Goal: Task Accomplishment & Management: Use online tool/utility

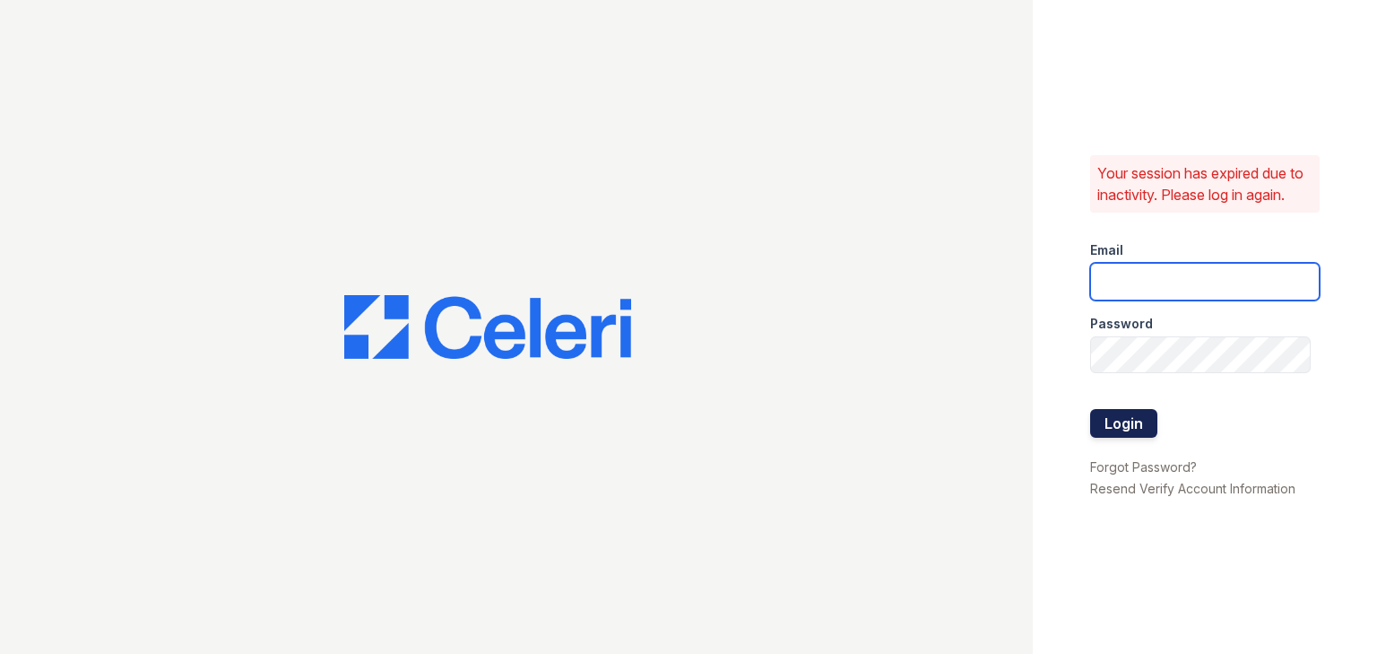
type input "autumncreek.pm@cafmanagement.com"
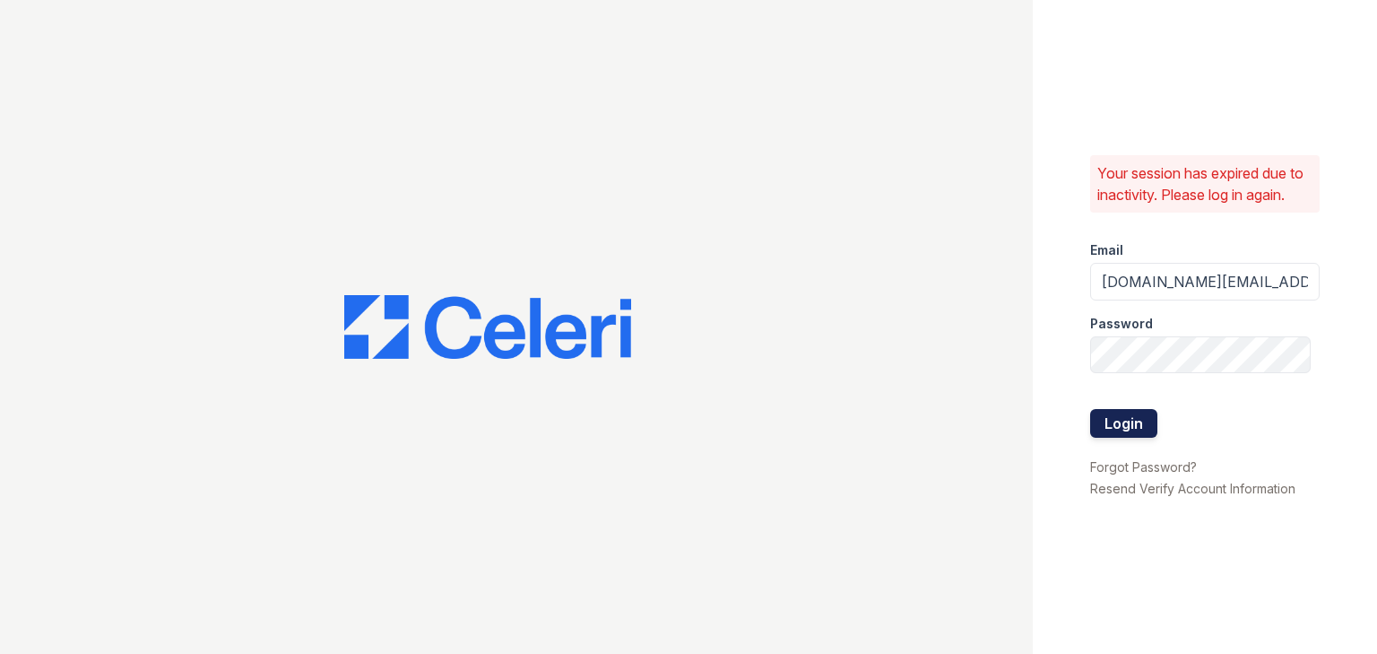
click at [1131, 427] on button "Login" at bounding box center [1123, 423] width 67 height 29
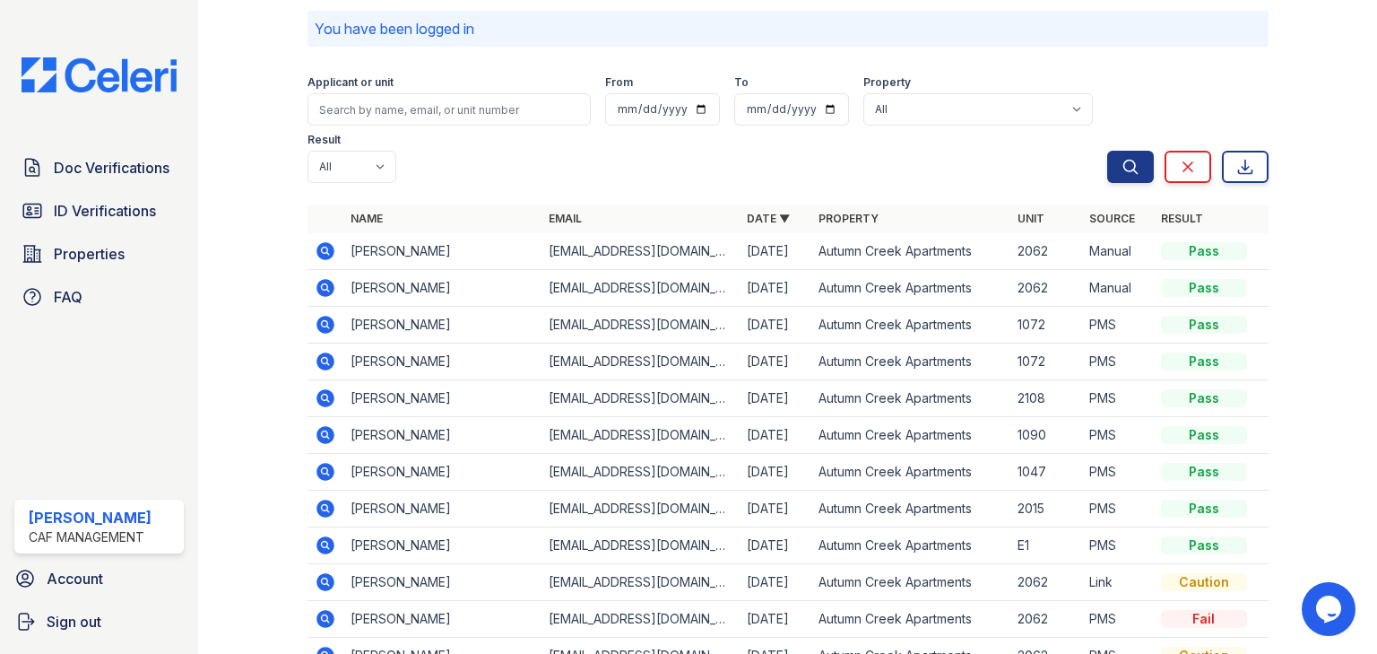
scroll to position [133, 0]
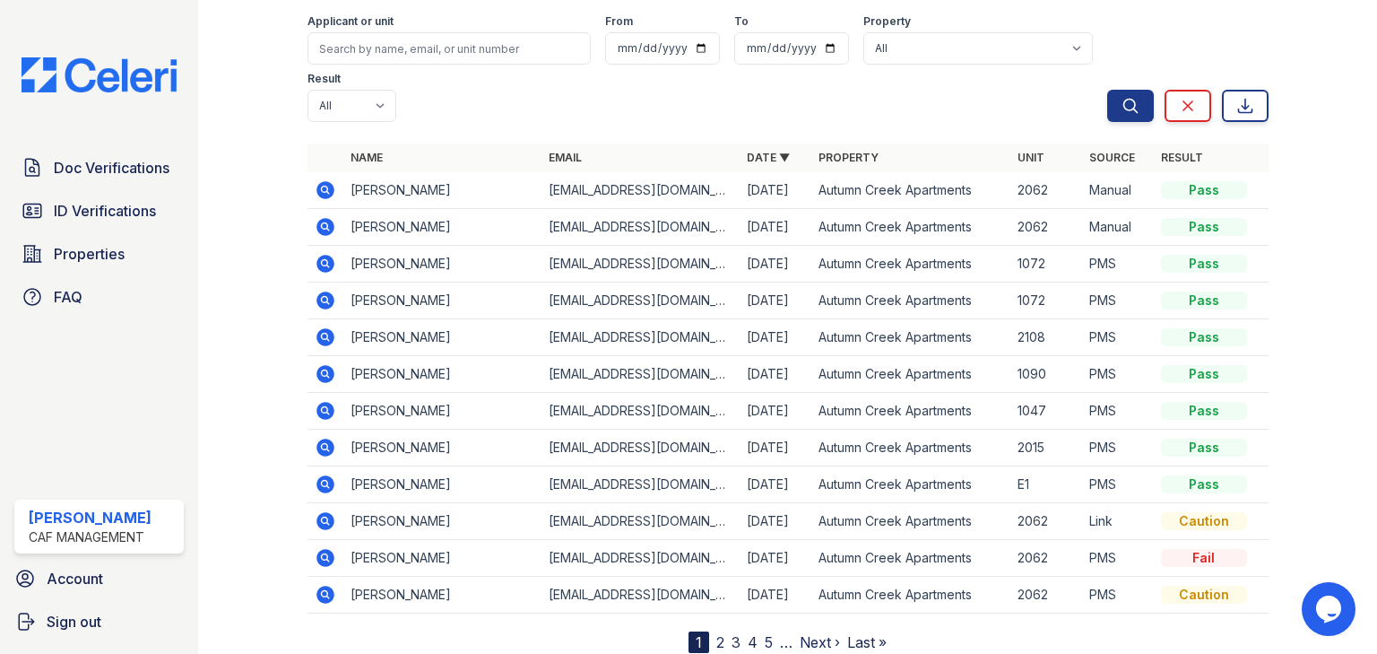
click at [716, 633] on link "2" at bounding box center [720, 642] width 8 height 18
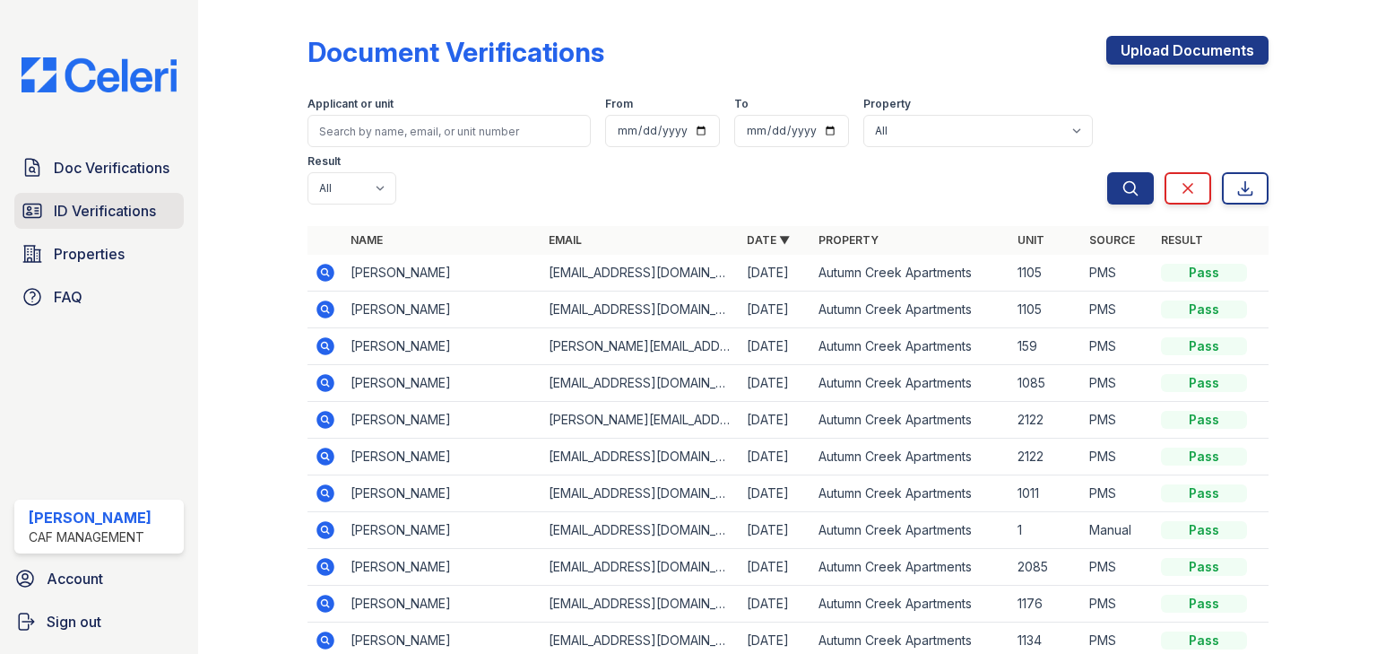
click at [138, 212] on span "ID Verifications" at bounding box center [105, 211] width 102 height 22
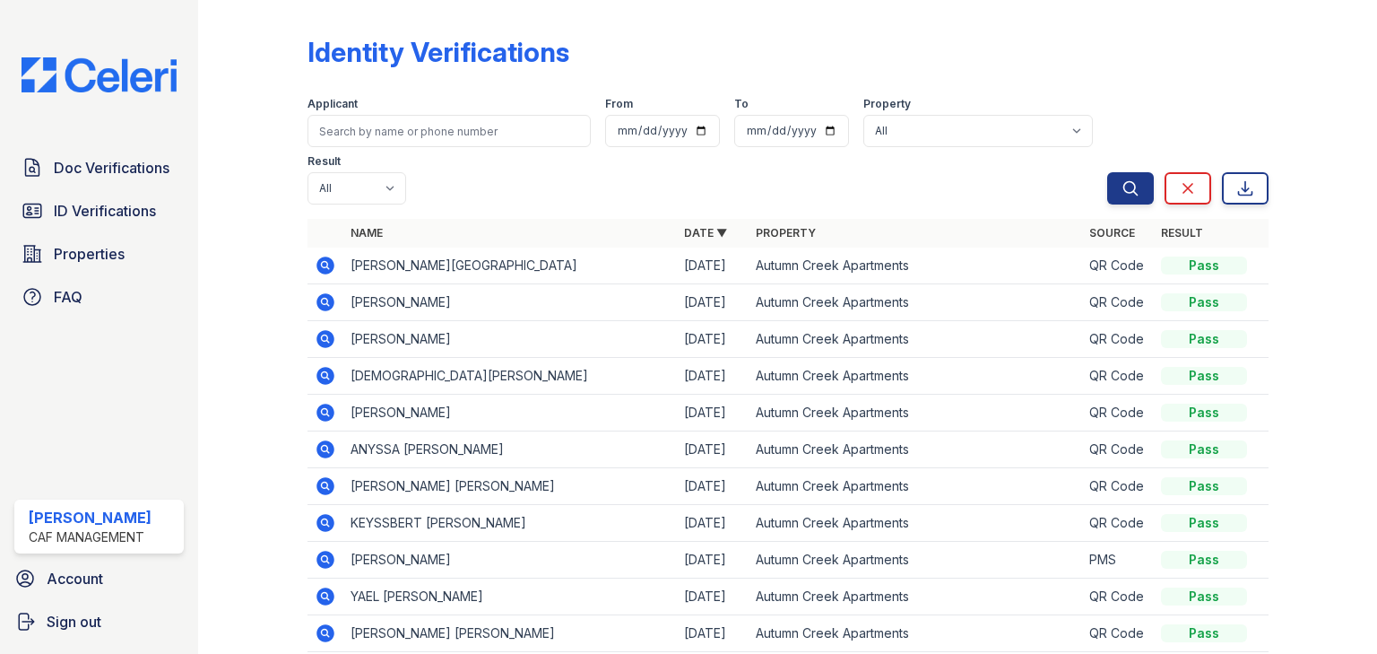
click at [323, 264] on icon at bounding box center [324, 264] width 4 height 4
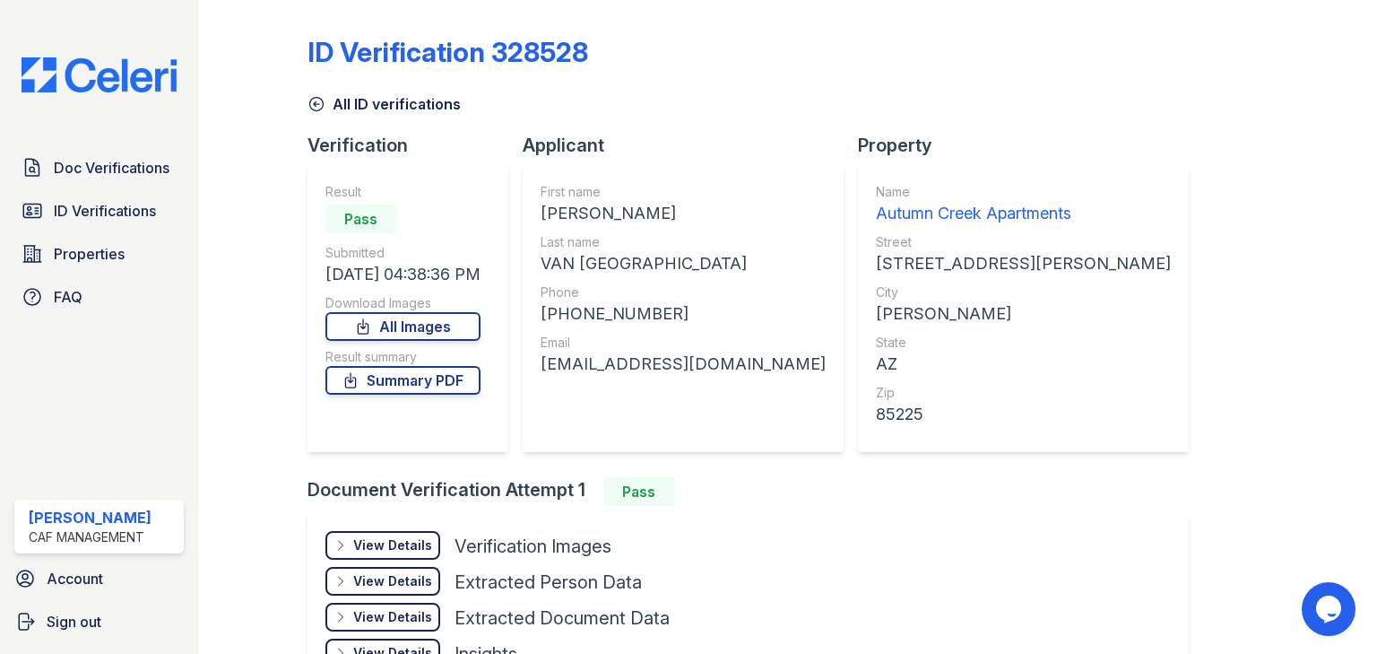
click at [400, 541] on div "View Details" at bounding box center [392, 545] width 79 height 18
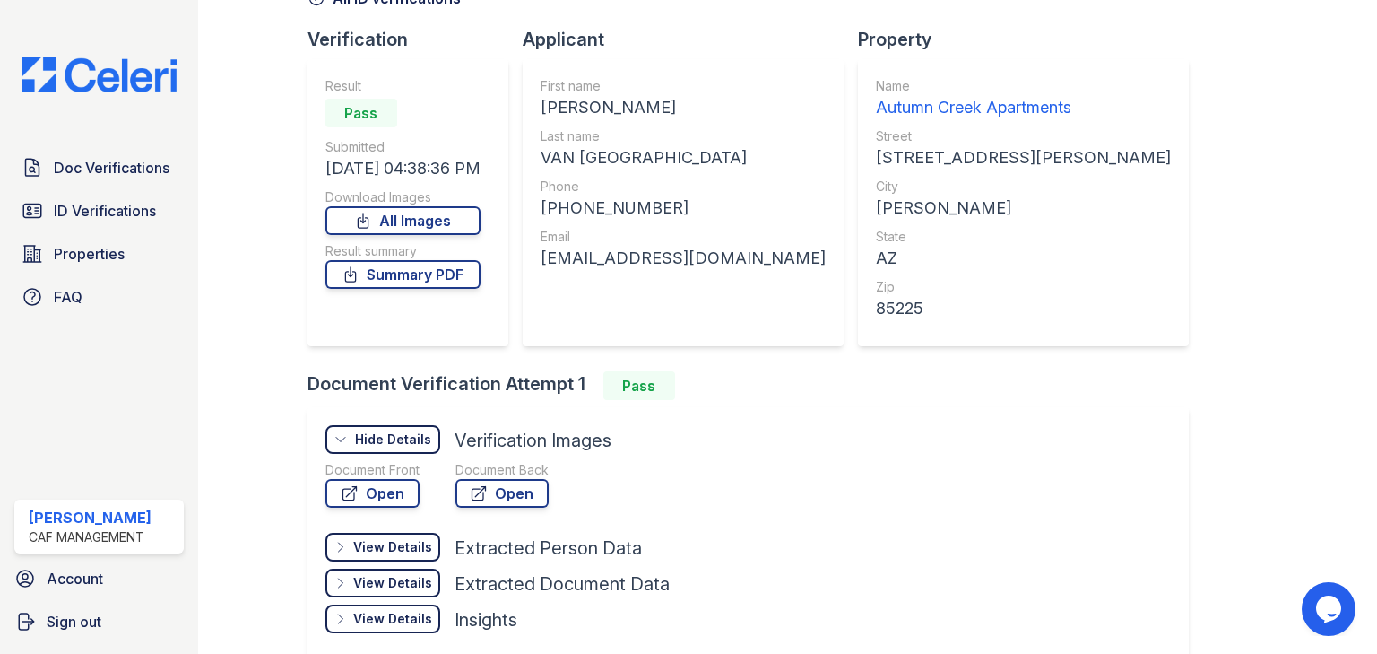
scroll to position [143, 0]
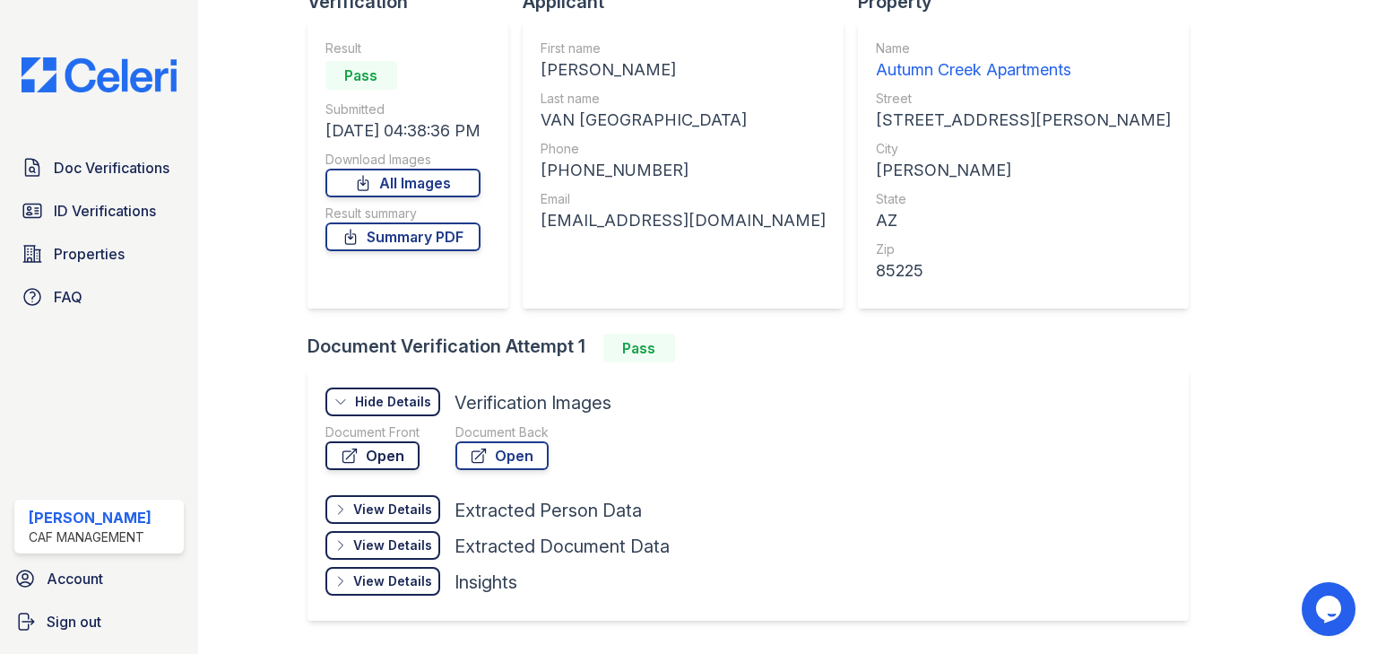
click at [394, 458] on link "Open" at bounding box center [372, 455] width 94 height 29
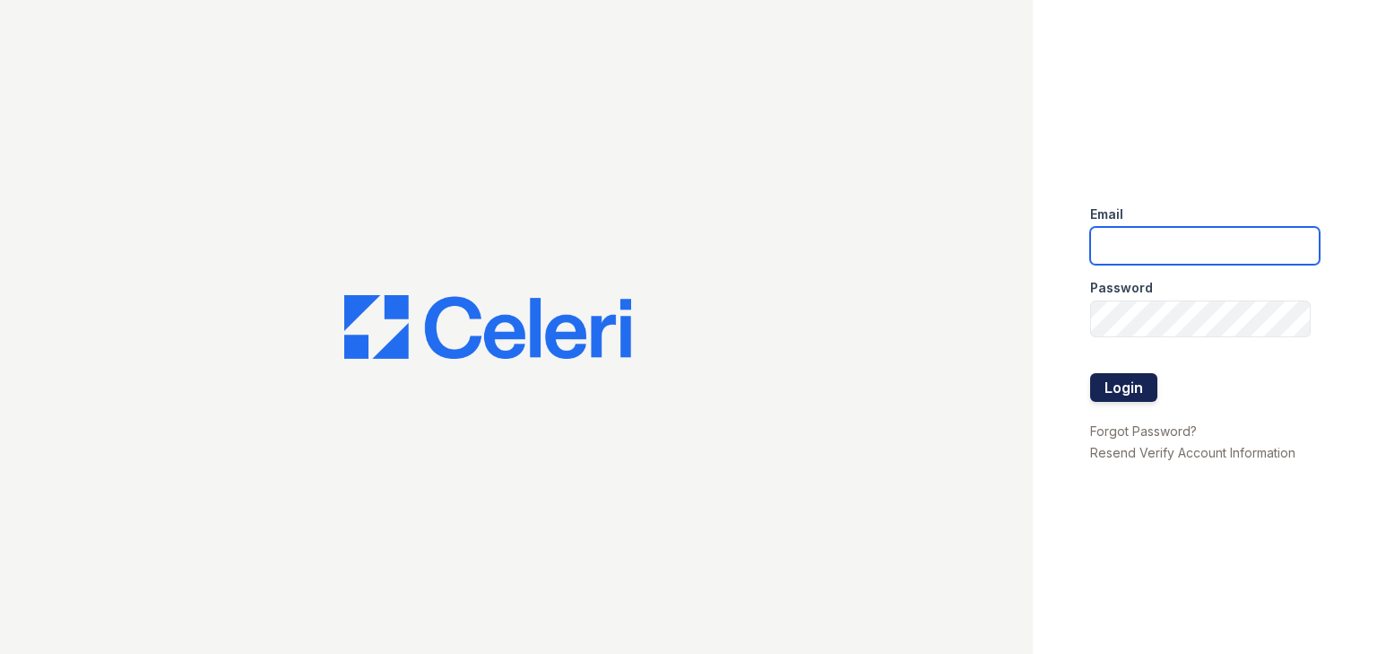
type input "autumncreek.pm@cafmanagement.com"
click at [1122, 381] on button "Login" at bounding box center [1123, 387] width 67 height 29
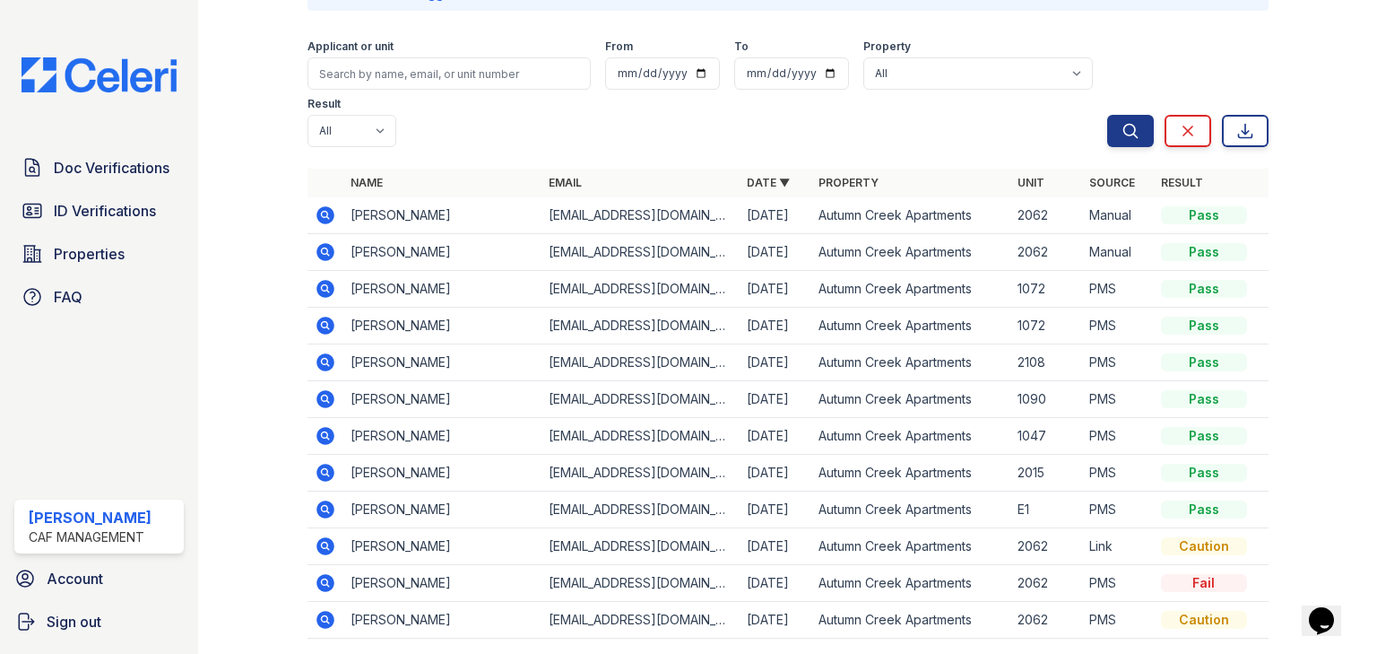
scroll to position [133, 0]
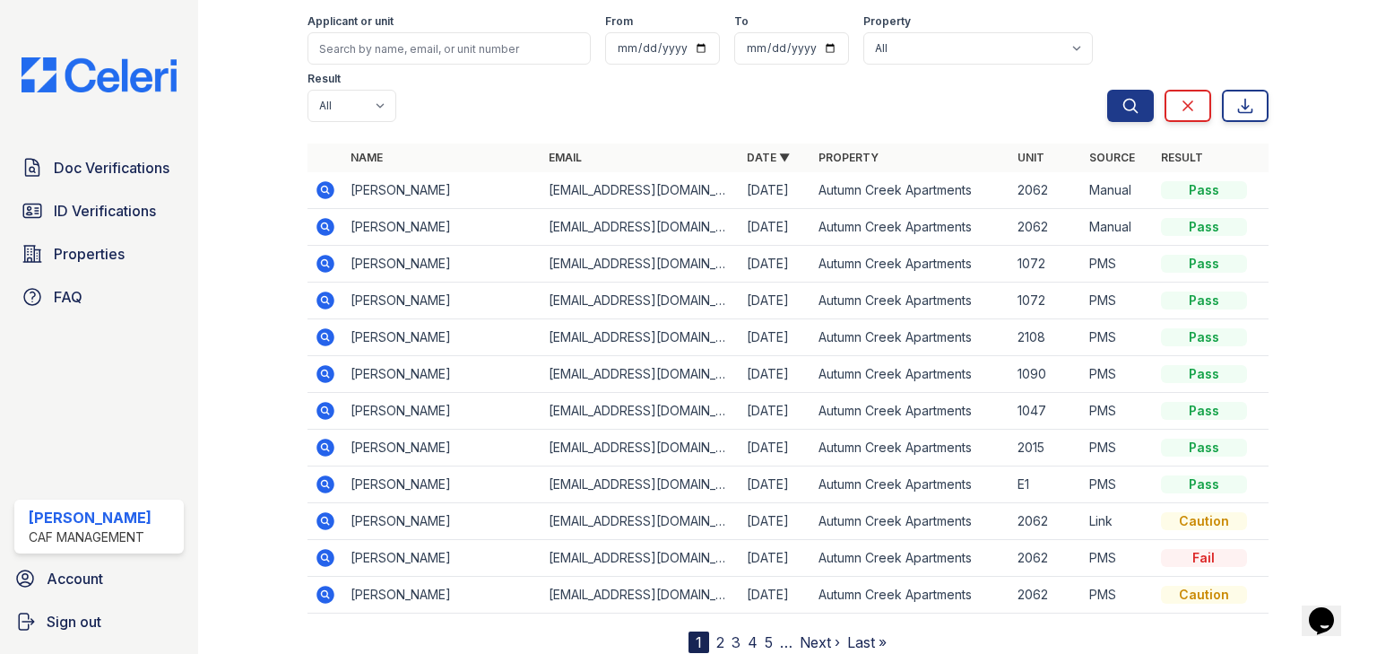
click at [716, 633] on link "2" at bounding box center [720, 642] width 8 height 18
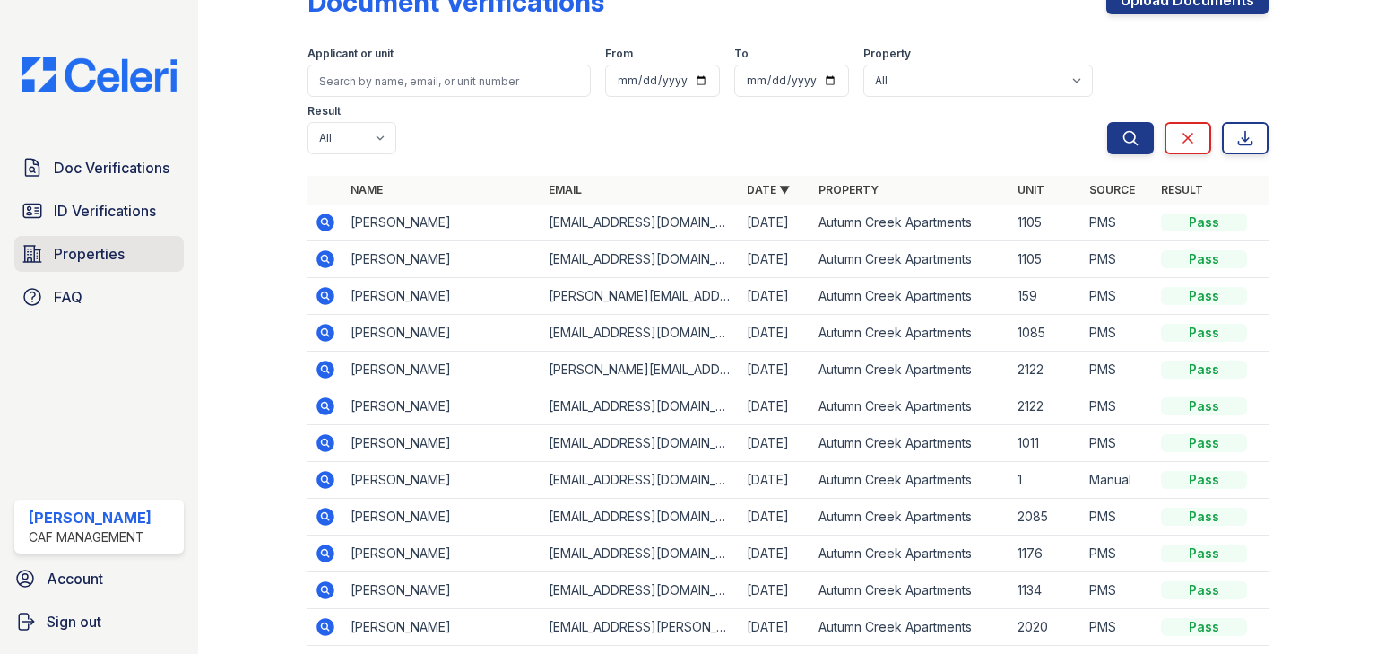
scroll to position [72, 0]
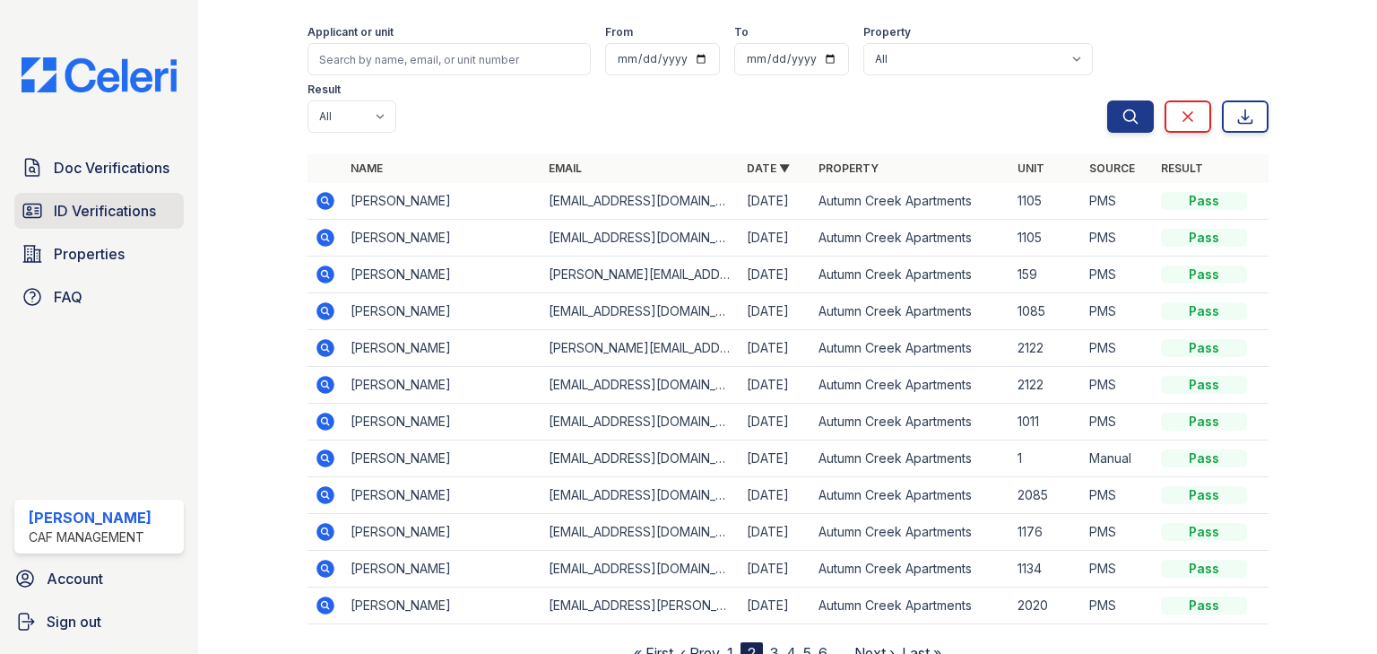
click at [66, 195] on link "ID Verifications" at bounding box center [98, 211] width 169 height 36
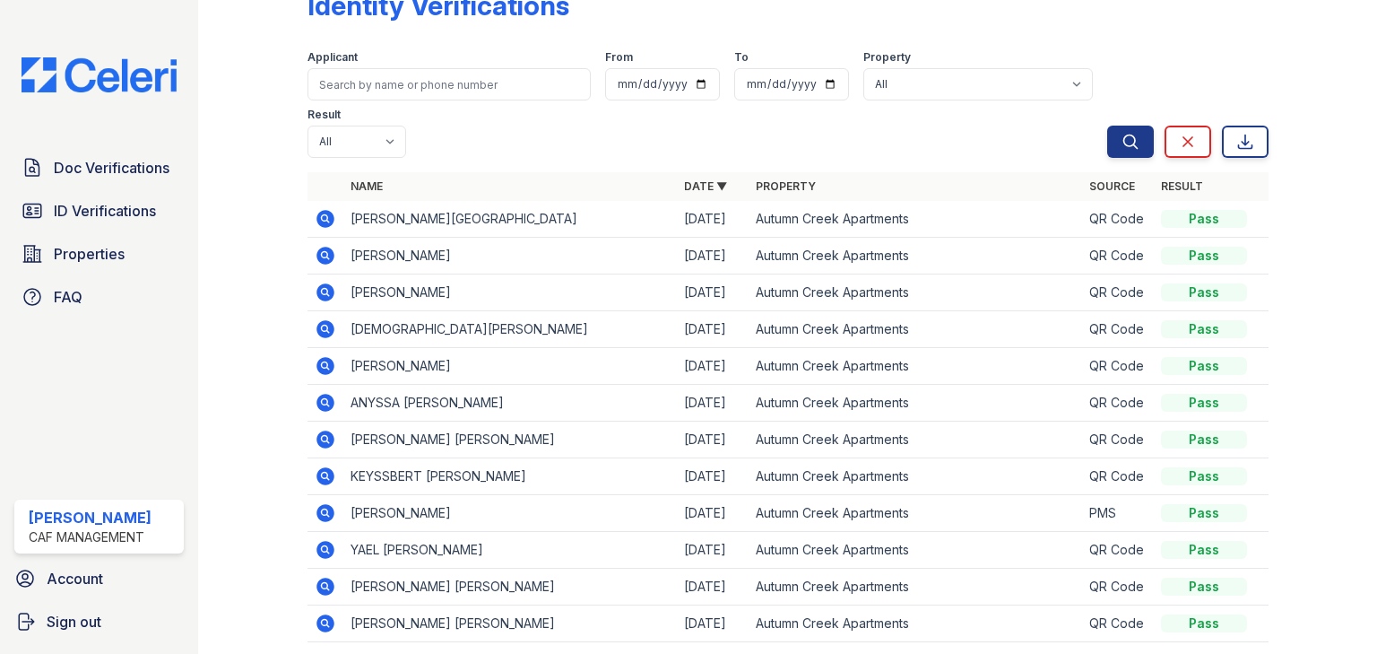
scroll to position [72, 0]
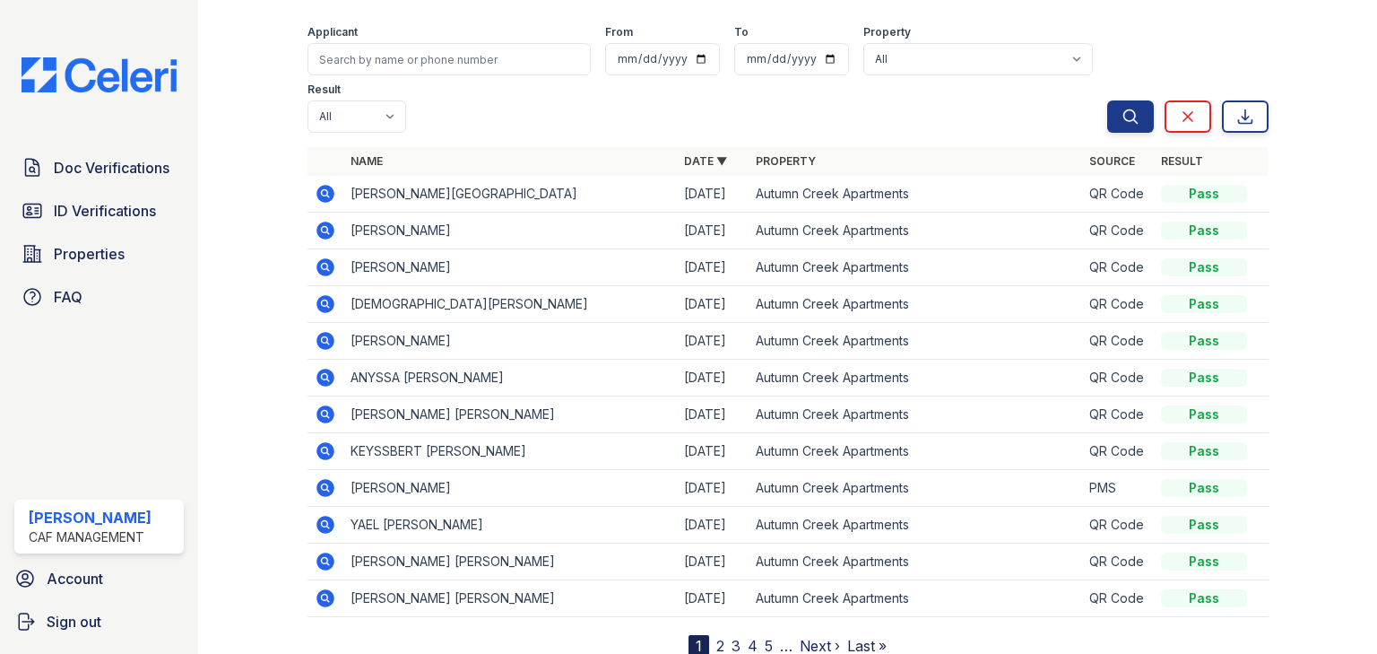
click at [328, 194] on icon at bounding box center [325, 194] width 18 height 18
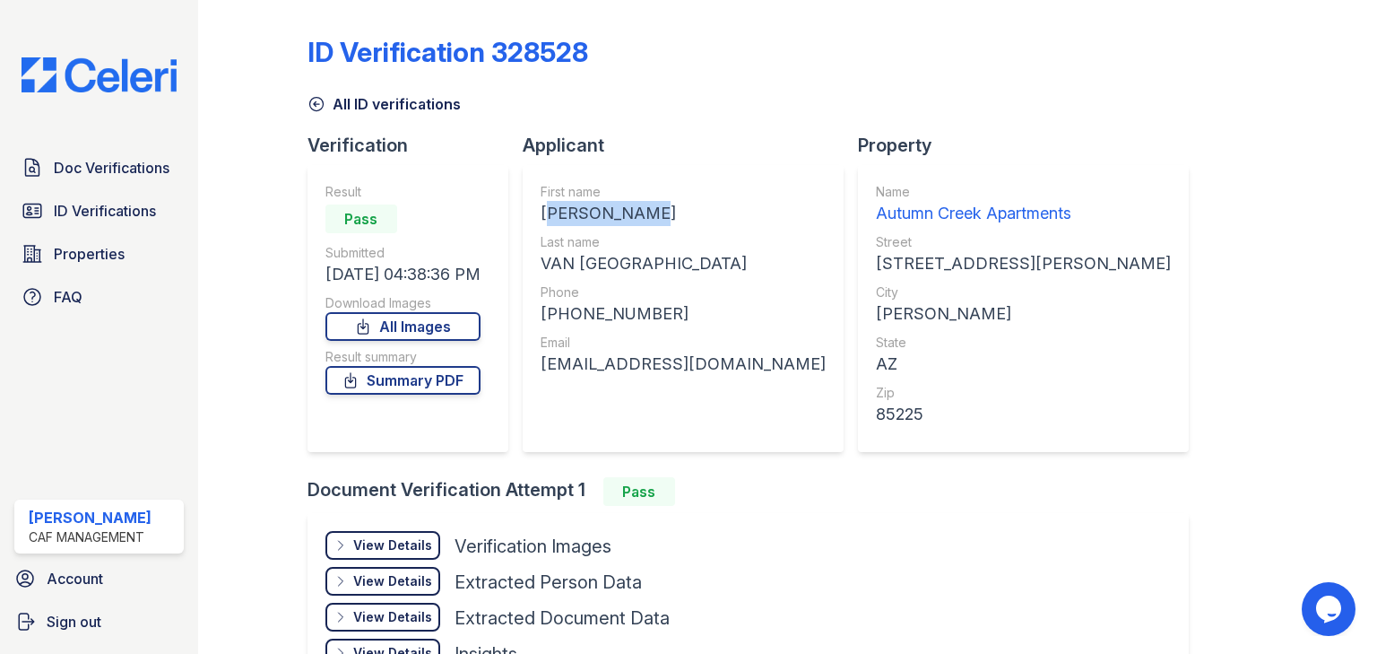
drag, startPoint x: 542, startPoint y: 213, endPoint x: 650, endPoint y: 215, distance: 107.6
click at [650, 215] on div "First name JACQUELINE A Last name VAN DELFT Phone +12249442203 Email jackievand…" at bounding box center [683, 308] width 321 height 287
copy div "JACQUELINE"
drag, startPoint x: 545, startPoint y: 264, endPoint x: 639, endPoint y: 265, distance: 94.1
click at [639, 265] on div "VAN DELFT" at bounding box center [683, 263] width 285 height 25
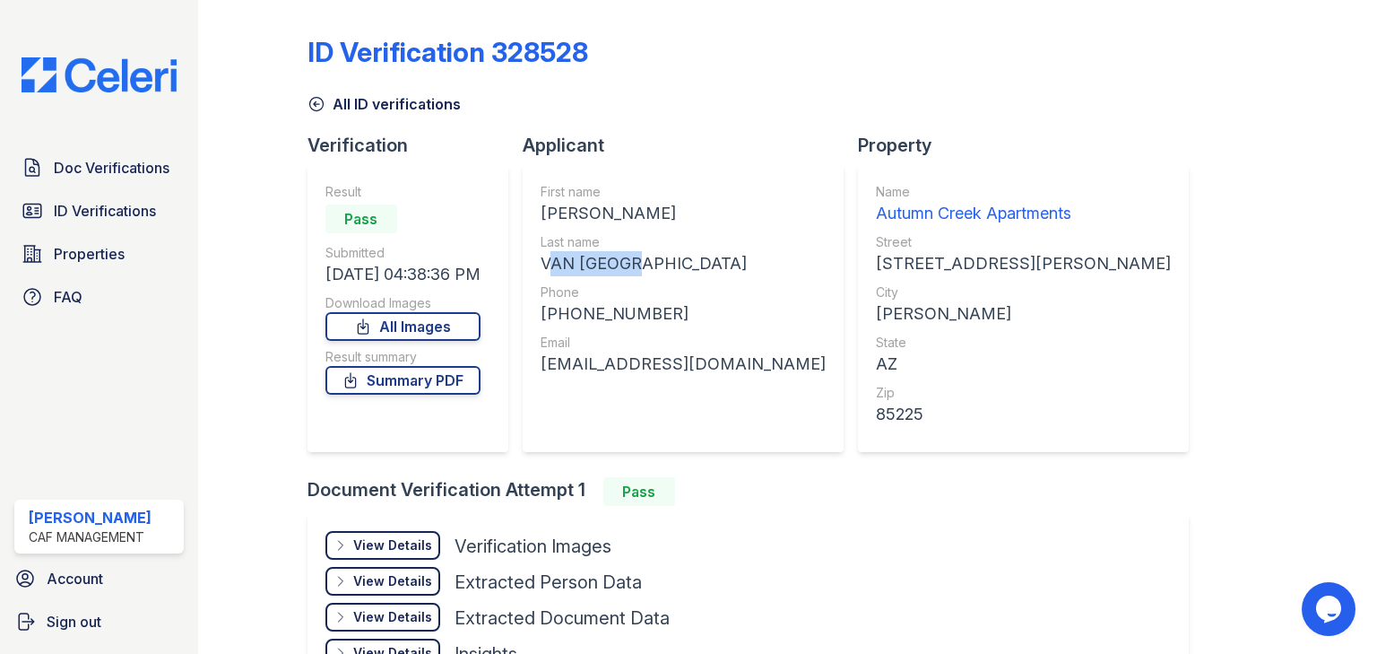
copy div "VAN DELFT"
drag, startPoint x: 559, startPoint y: 316, endPoint x: 664, endPoint y: 324, distance: 105.2
click at [664, 324] on div "+12249442203" at bounding box center [683, 313] width 285 height 25
copy div "12249442203"
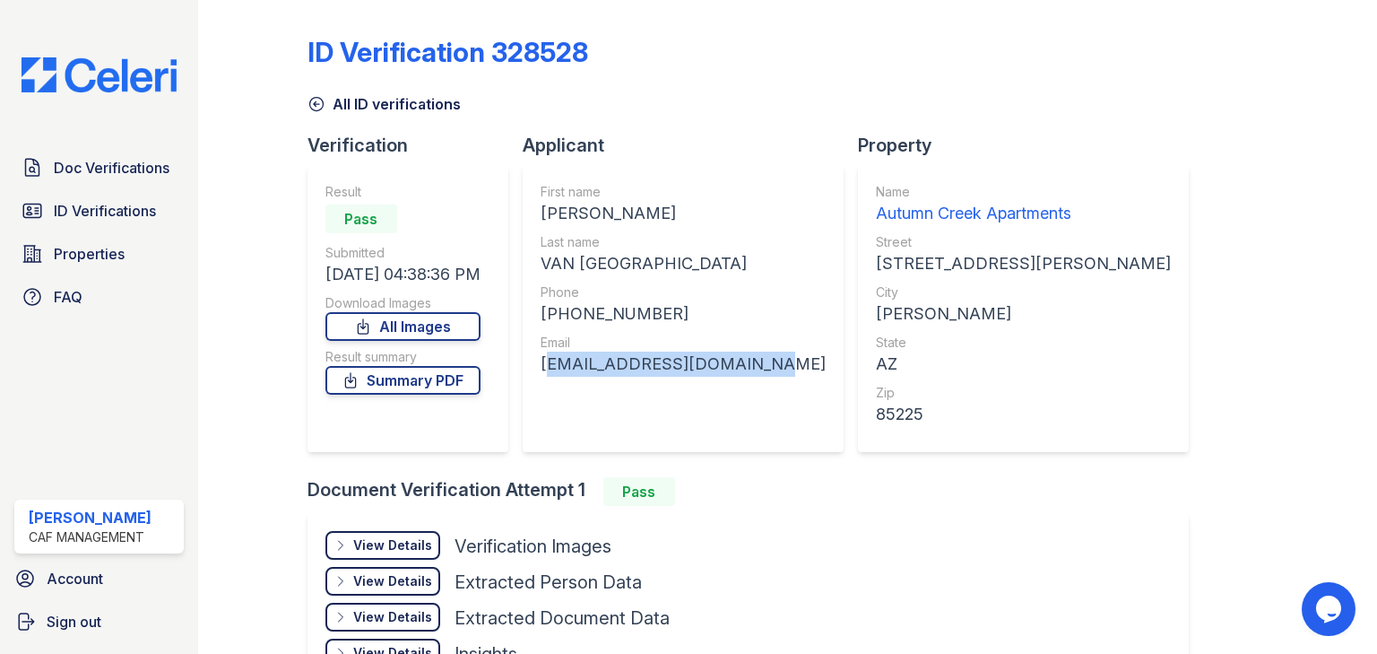
drag, startPoint x: 545, startPoint y: 362, endPoint x: 750, endPoint y: 380, distance: 205.2
click at [750, 380] on div "First name JACQUELINE A Last name VAN DELFT Phone +12249442203 Email jackievand…" at bounding box center [683, 308] width 321 height 287
copy div "jackievandelft@gmail.com"
click at [440, 382] on link "Summary PDF" at bounding box center [402, 380] width 155 height 29
click at [92, 209] on span "ID Verifications" at bounding box center [105, 211] width 102 height 22
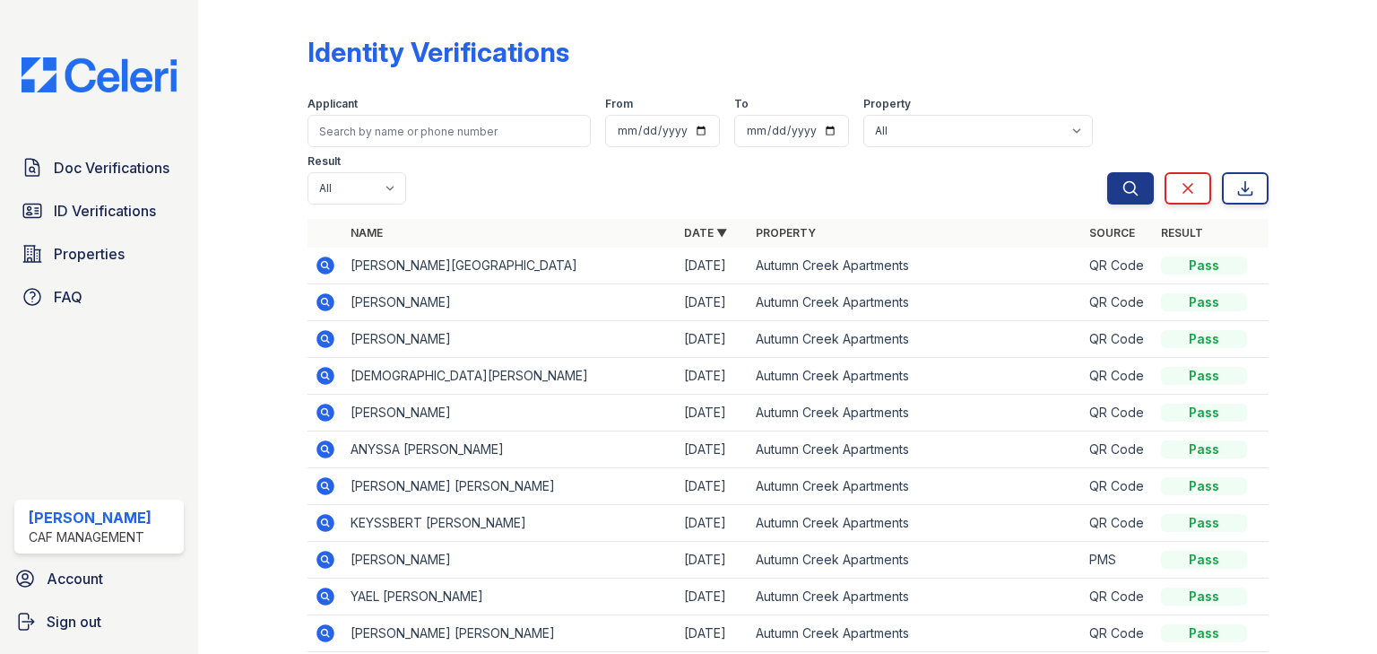
click at [322, 301] on icon at bounding box center [324, 301] width 4 height 4
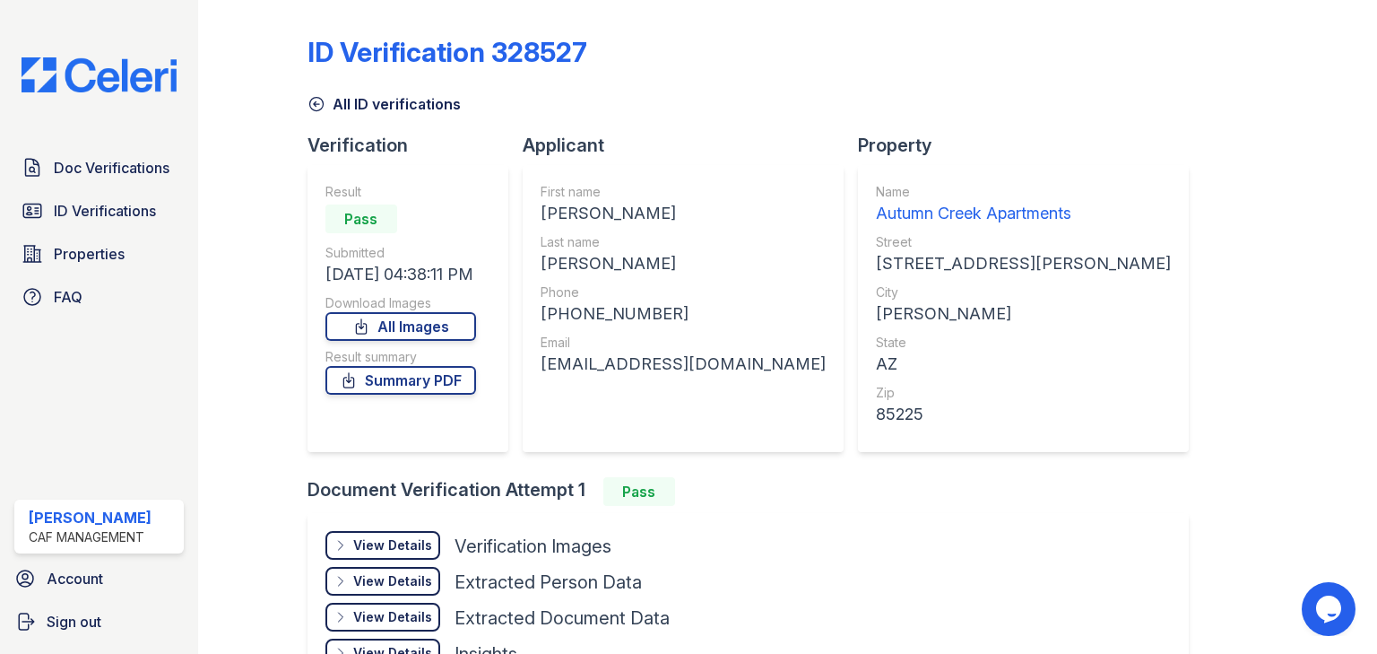
click at [402, 543] on div "View Details" at bounding box center [392, 545] width 79 height 18
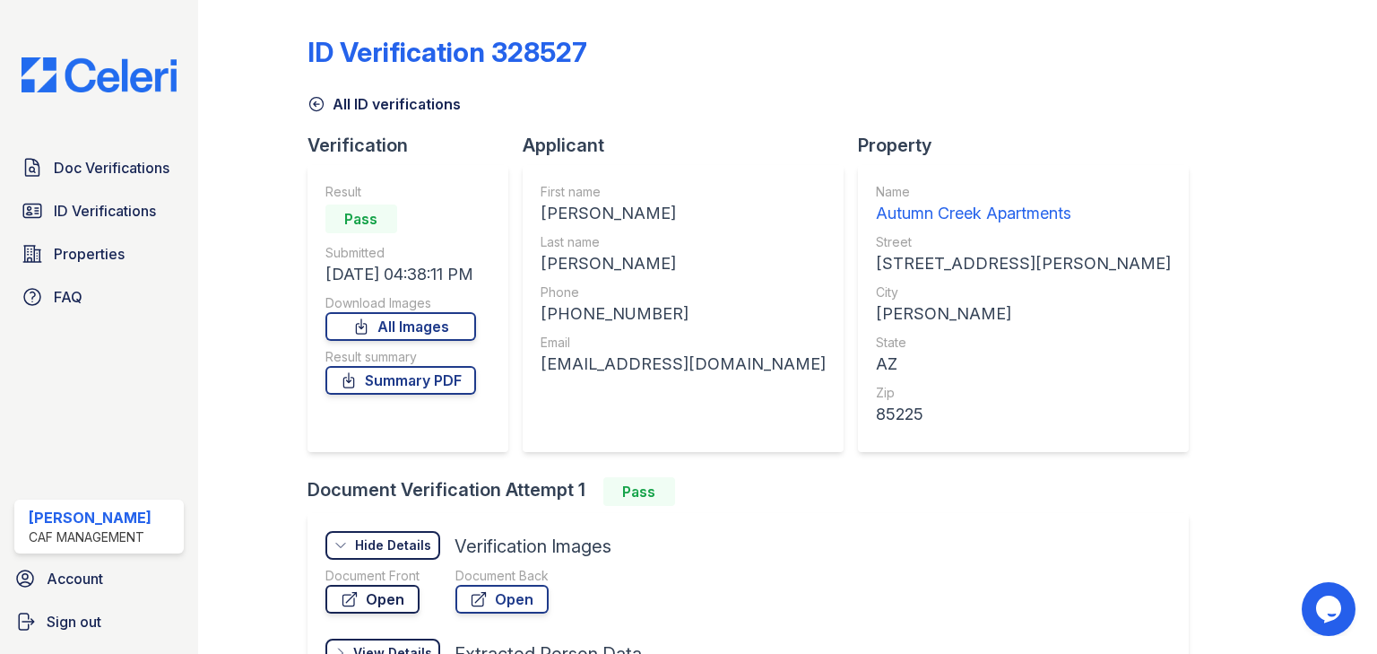
click at [381, 595] on link "Open" at bounding box center [372, 599] width 94 height 29
click at [395, 388] on link "Summary PDF" at bounding box center [400, 380] width 151 height 29
